Goal: Use online tool/utility: Use online tool/utility

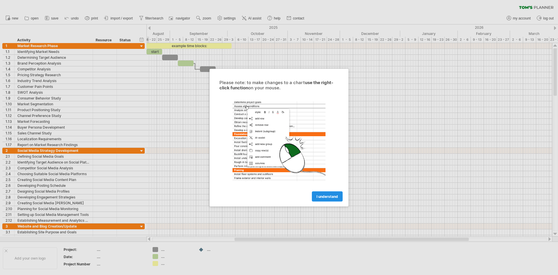
click at [337, 197] on span "I understand" at bounding box center [327, 196] width 22 height 4
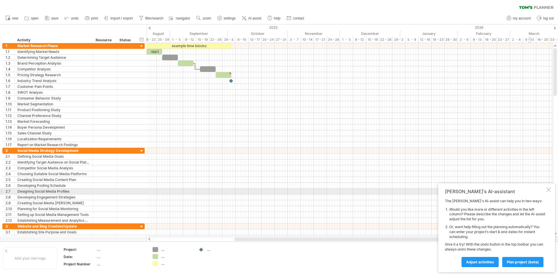
click at [548, 190] on div at bounding box center [548, 189] width 5 height 5
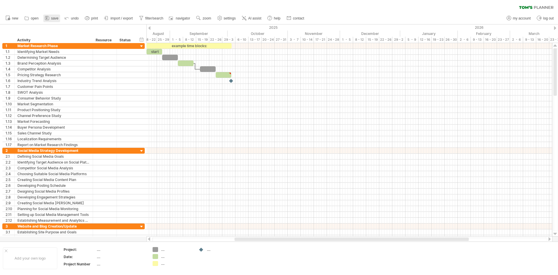
click at [51, 17] on span "save" at bounding box center [54, 18] width 7 height 4
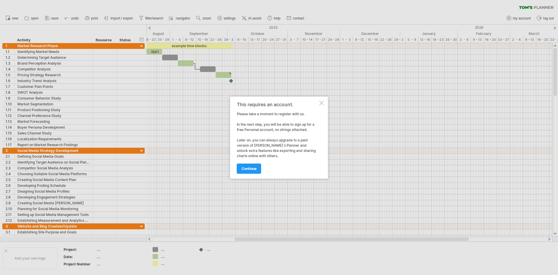
click at [325, 103] on div "This requires an account. Please take a moment to register with us. In the next…" at bounding box center [279, 137] width 98 height 82
click at [320, 102] on div at bounding box center [321, 103] width 5 height 5
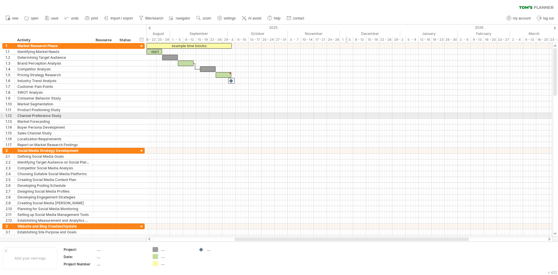
click at [346, 114] on div at bounding box center [349, 116] width 406 height 6
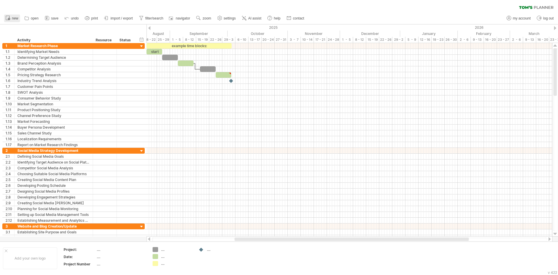
click at [18, 20] on span "new" at bounding box center [15, 18] width 6 height 4
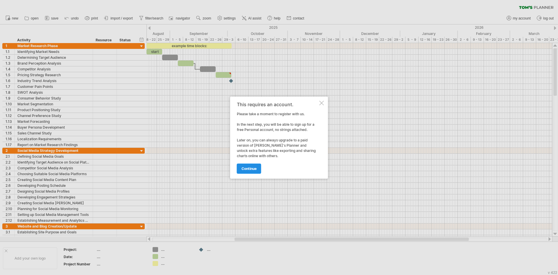
click at [252, 167] on span "continue" at bounding box center [248, 168] width 15 height 4
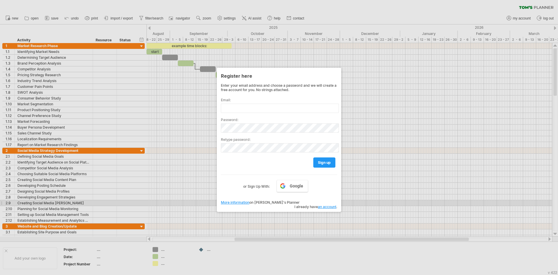
click at [323, 204] on link "an account" at bounding box center [327, 206] width 18 height 4
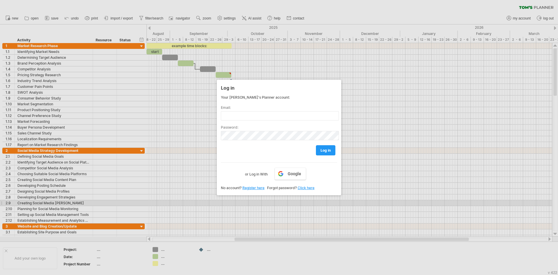
click at [94, 35] on div at bounding box center [279, 137] width 558 height 275
